Goal: Information Seeking & Learning: Learn about a topic

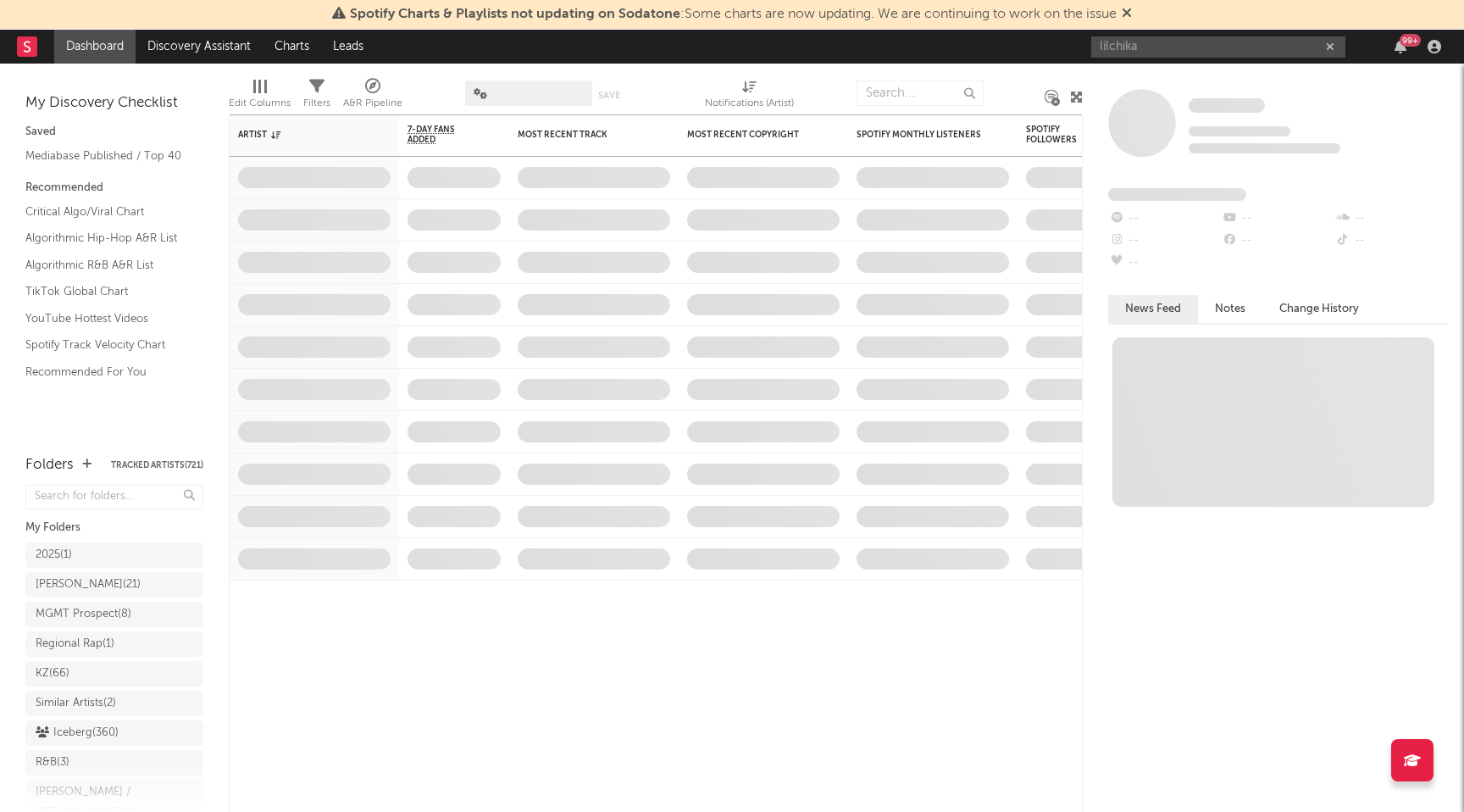
click at [1234, 40] on input "lilchika" at bounding box center [1218, 47] width 254 height 21
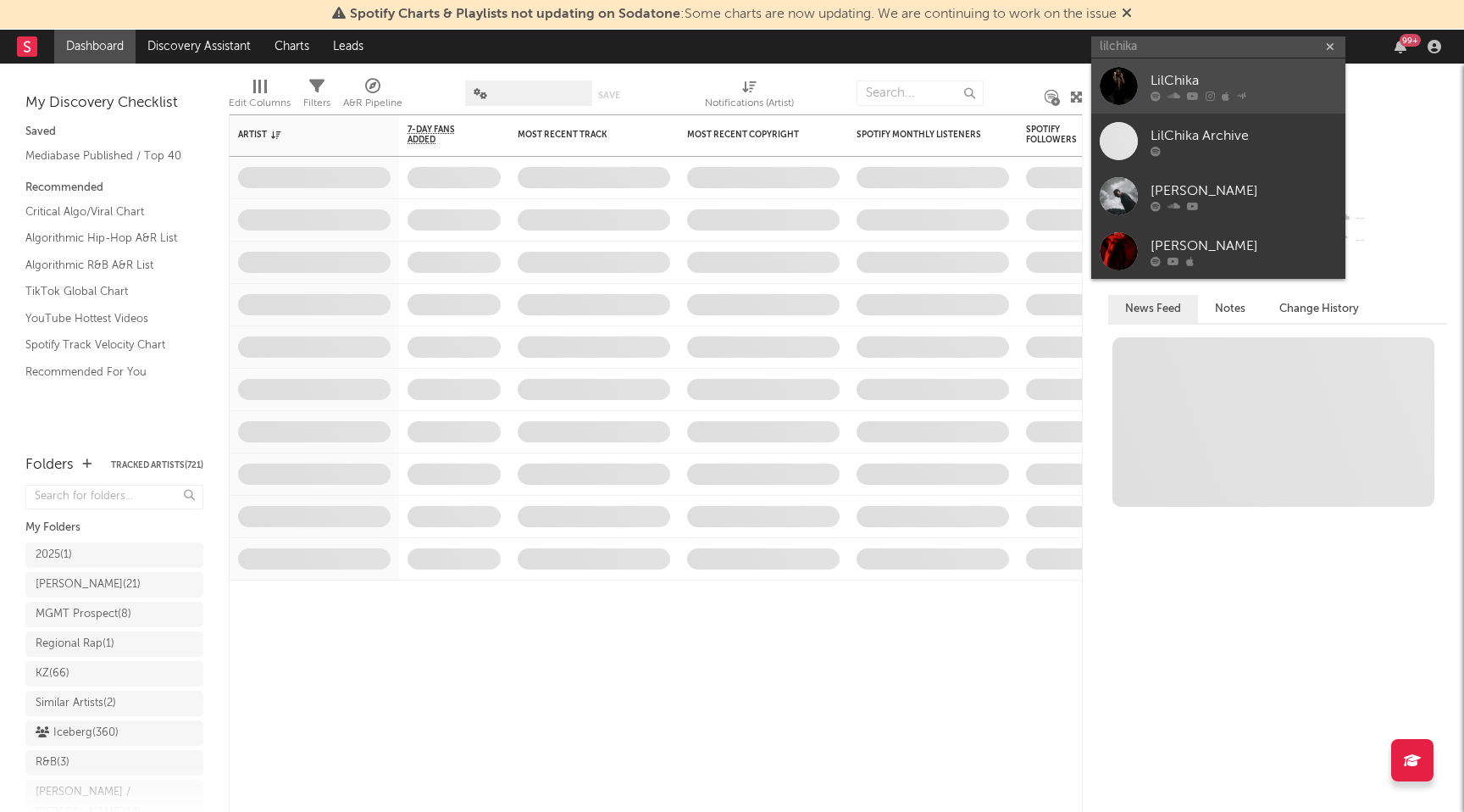
type input "lilchika"
click at [1217, 73] on div "LilChika" at bounding box center [1244, 79] width 187 height 20
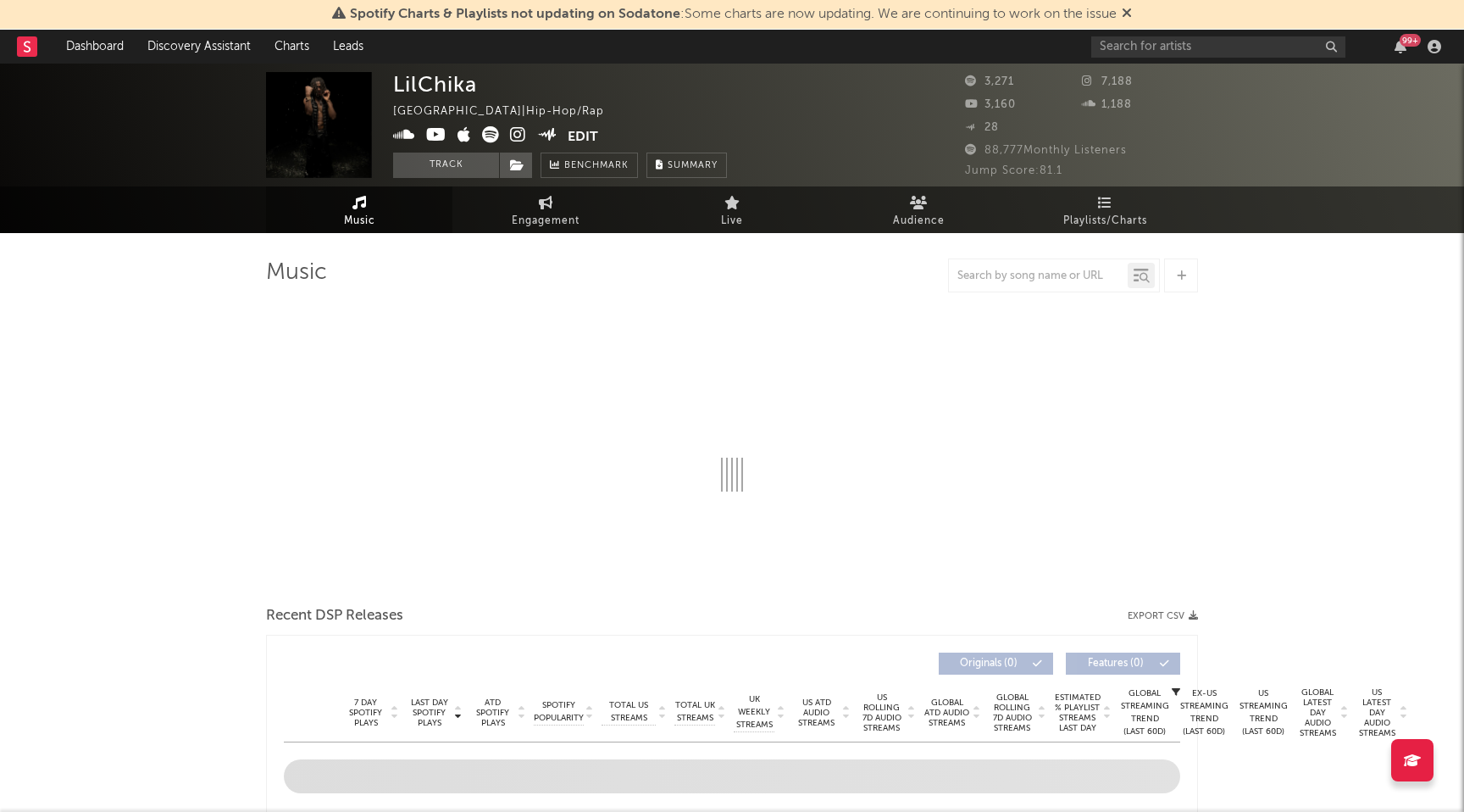
select select "1w"
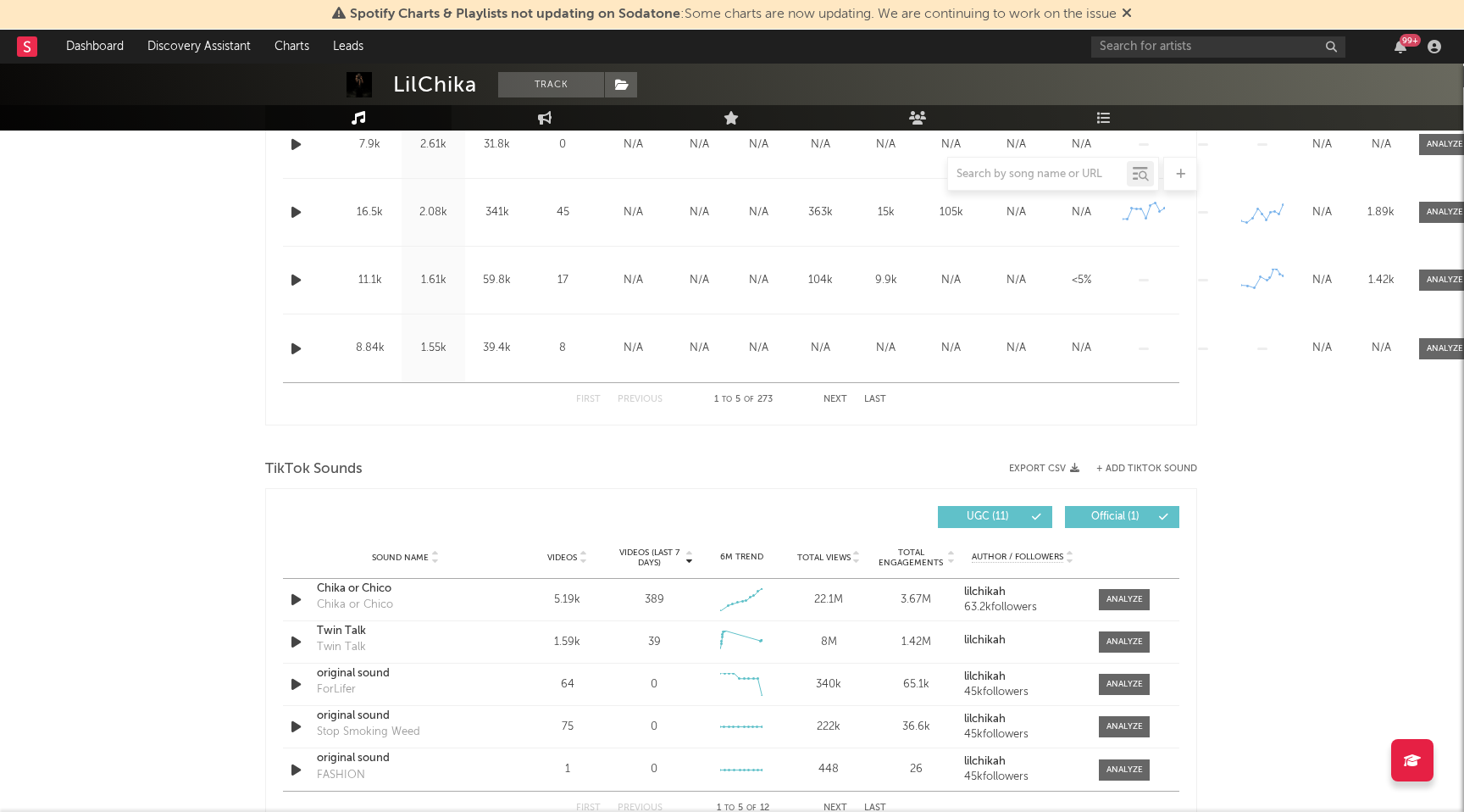
scroll to position [865, 1]
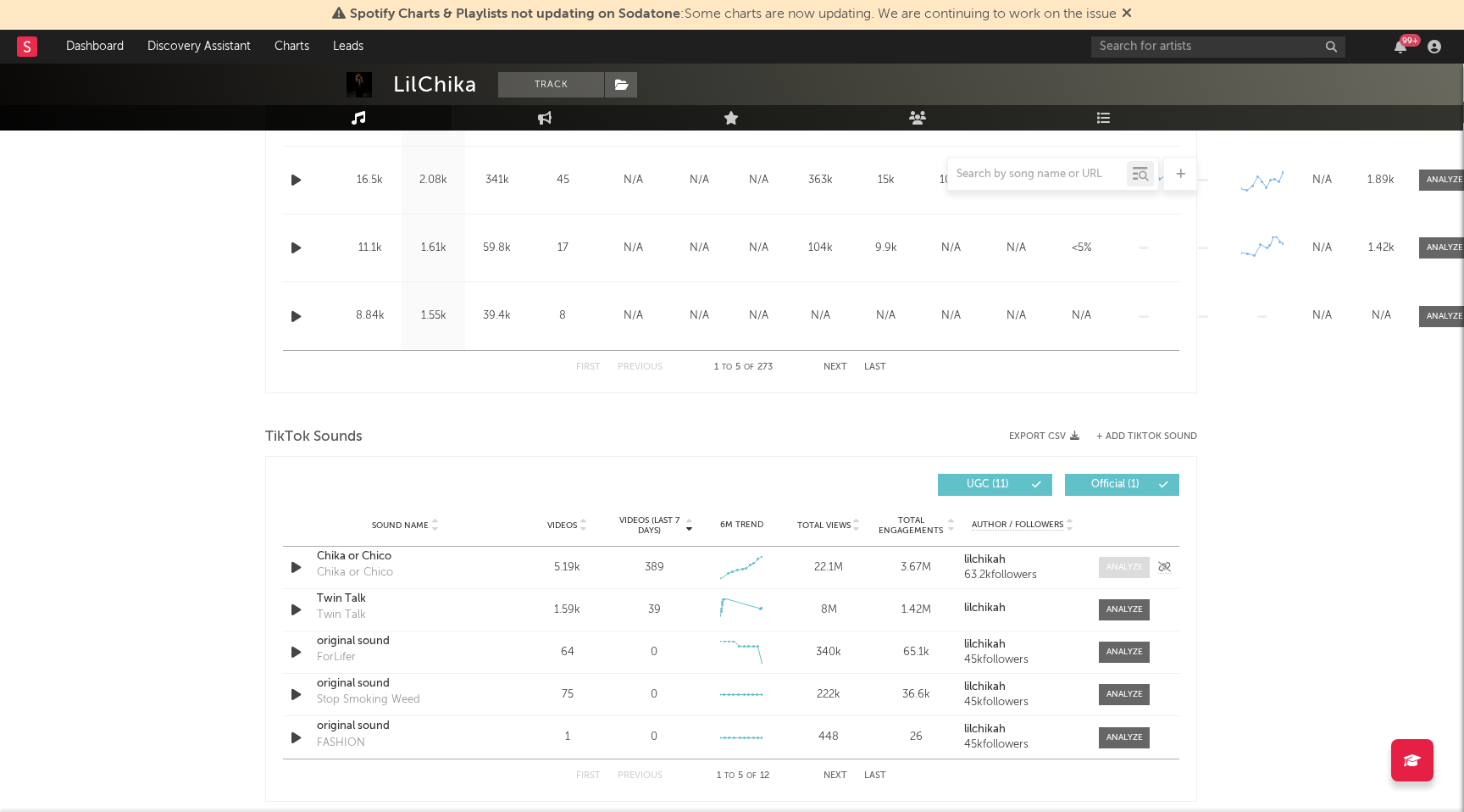
click at [1132, 567] on div at bounding box center [1125, 567] width 36 height 12
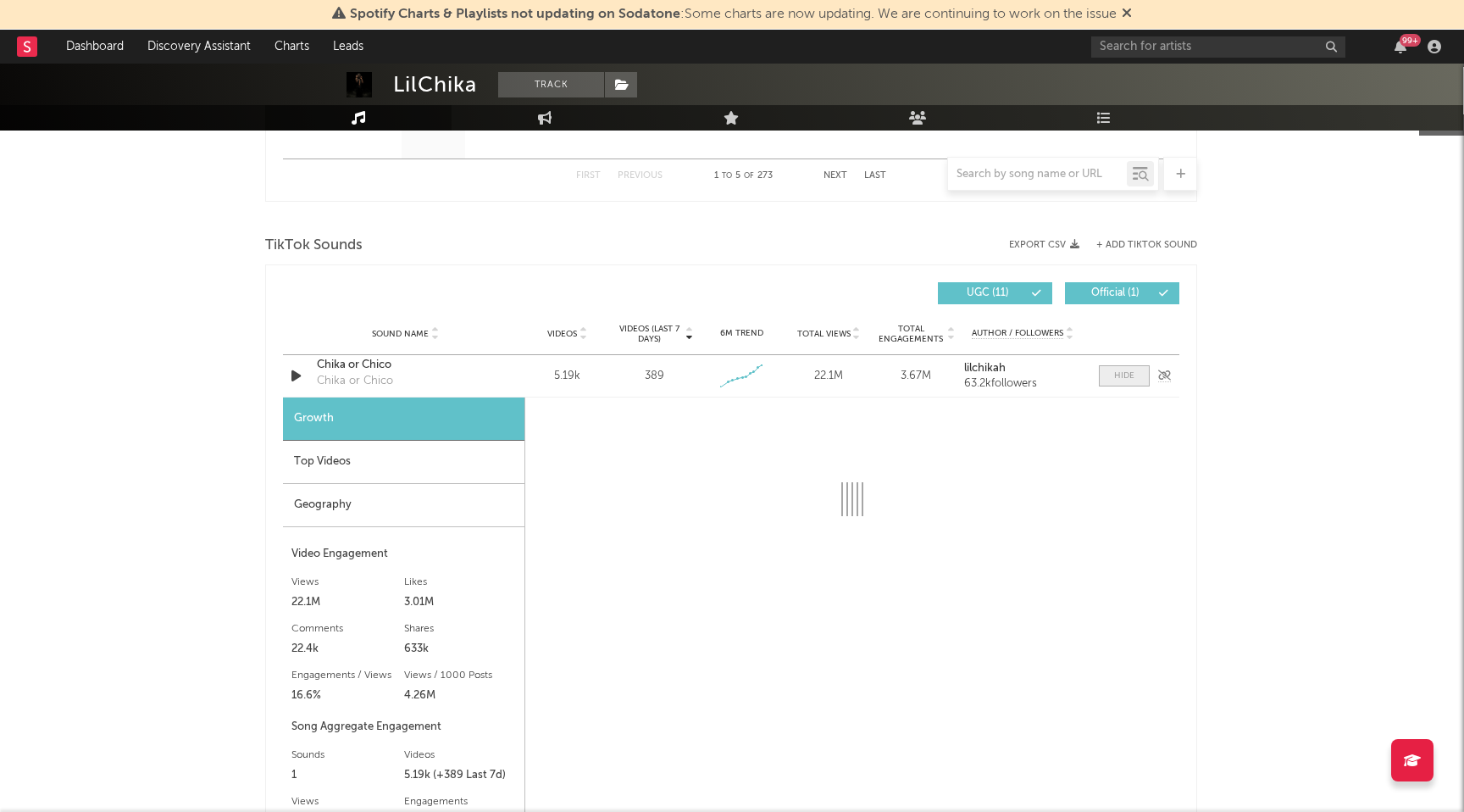
scroll to position [1065, 1]
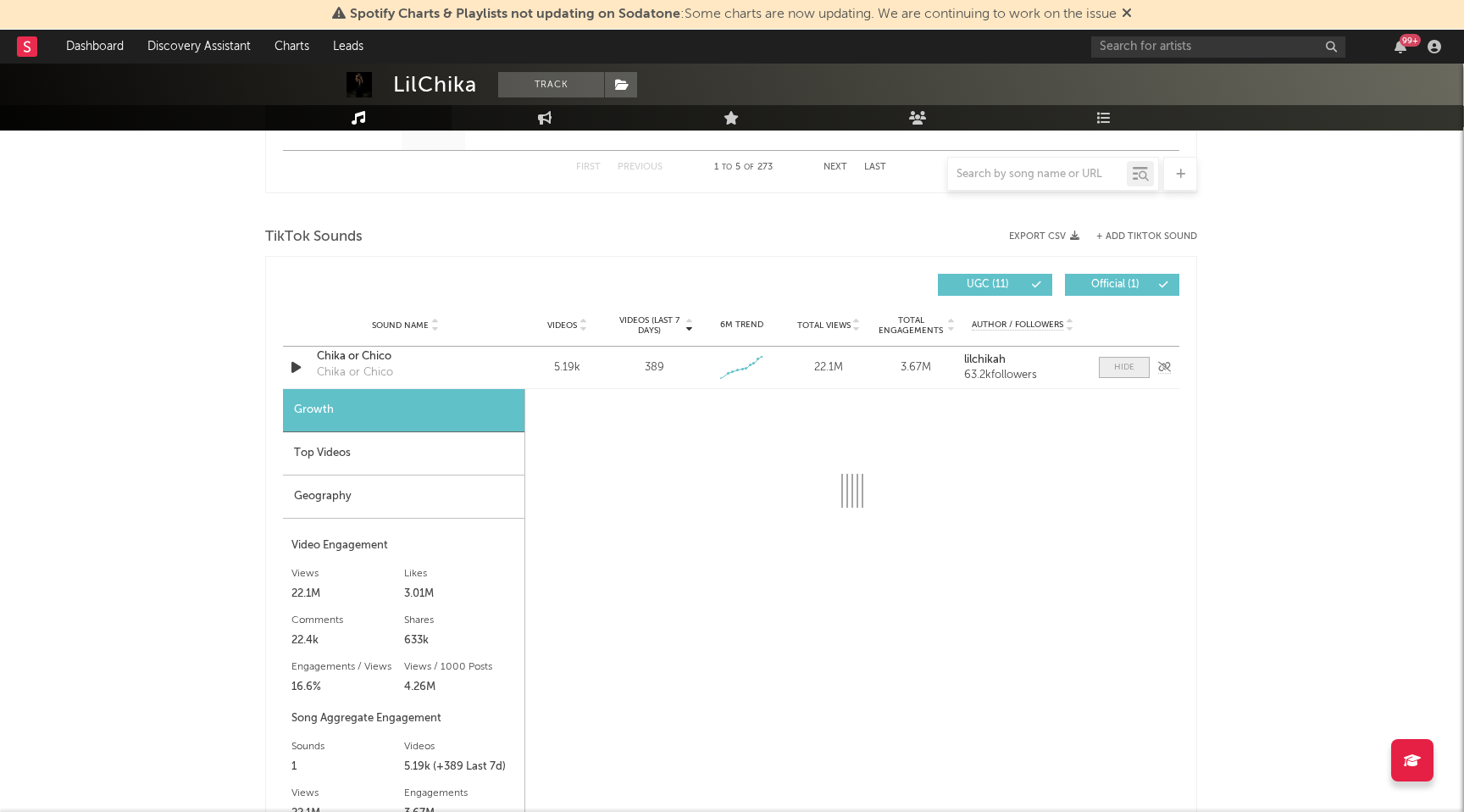
select select "1w"
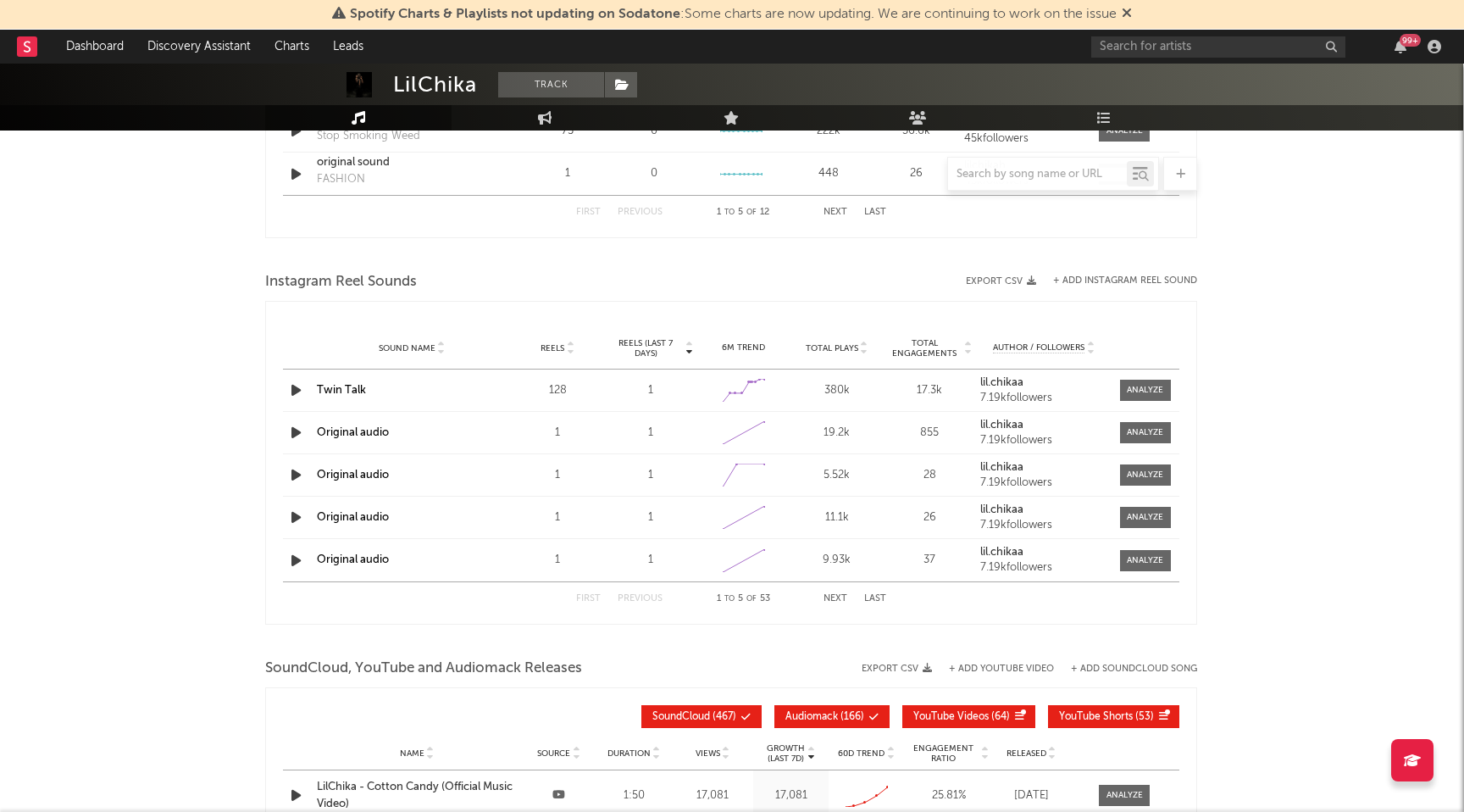
scroll to position [2127, 1]
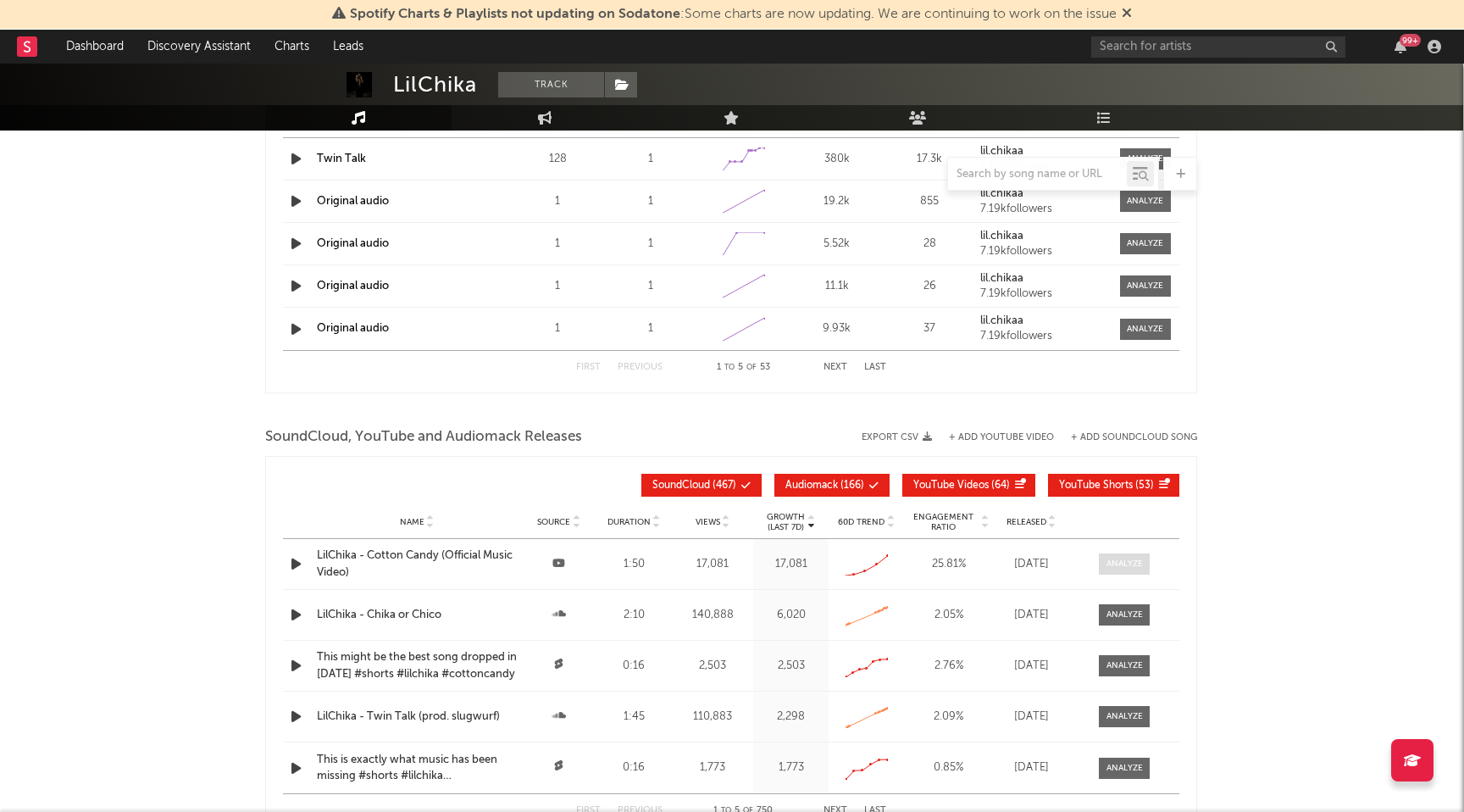
click at [1126, 563] on div at bounding box center [1125, 563] width 36 height 12
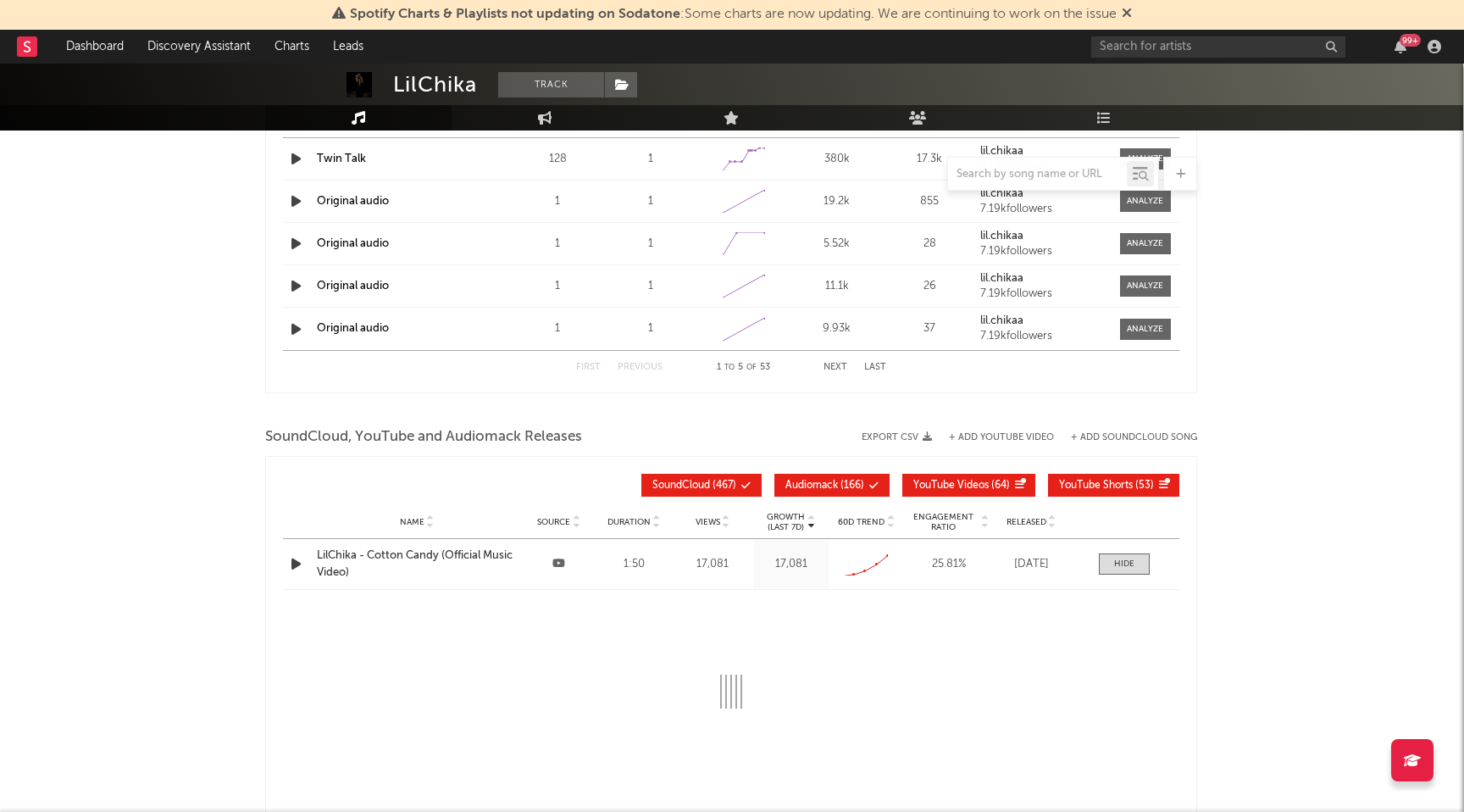
select select "All"
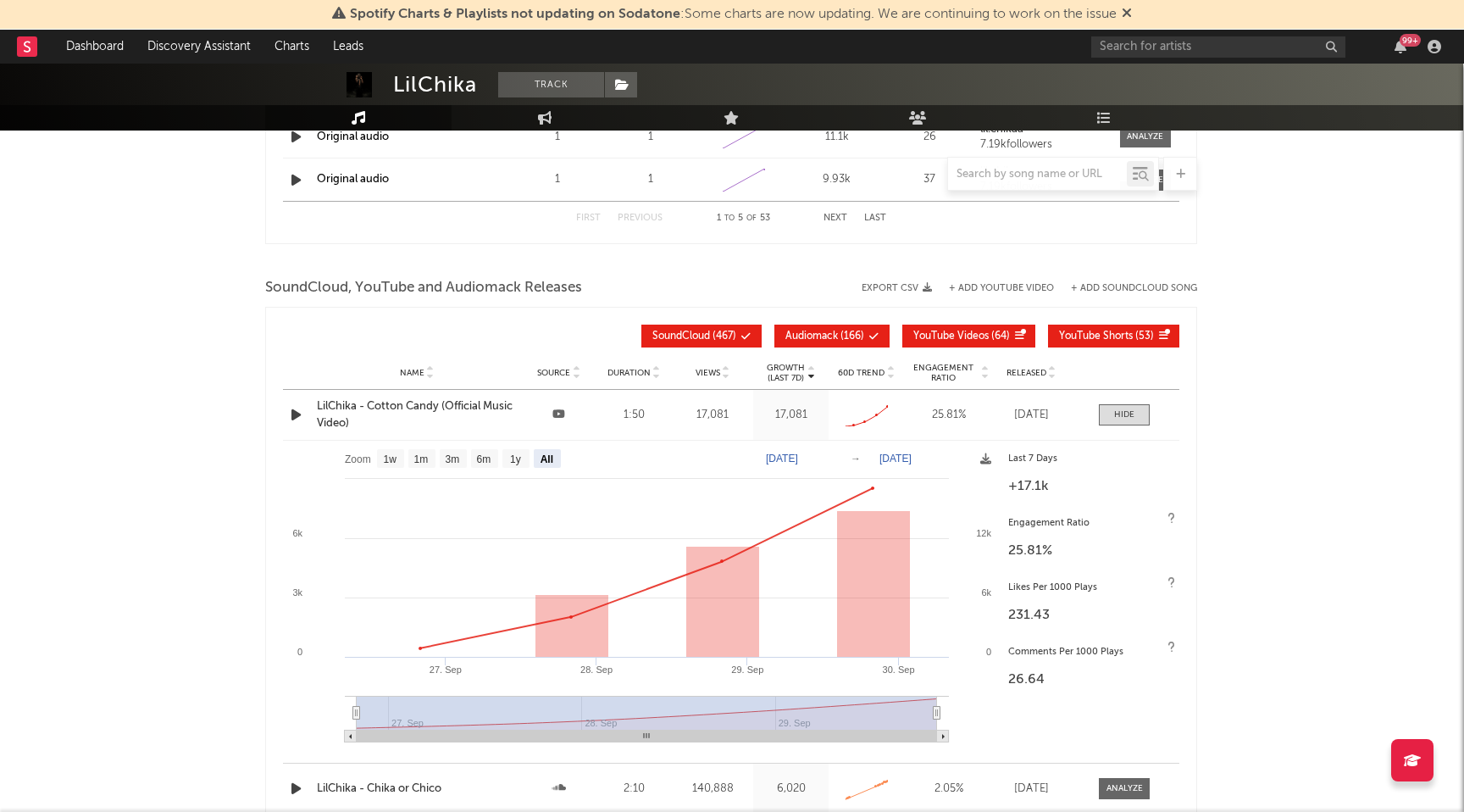
scroll to position [2349, 1]
